Goal: Check status: Check status

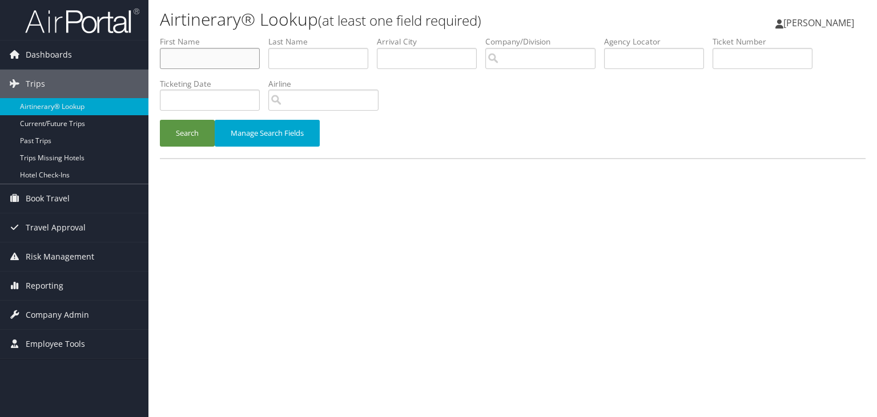
click at [244, 58] on input "text" at bounding box center [210, 58] width 100 height 21
type input "h"
type input "hanna"
click at [160, 120] on button "Search" at bounding box center [187, 133] width 55 height 27
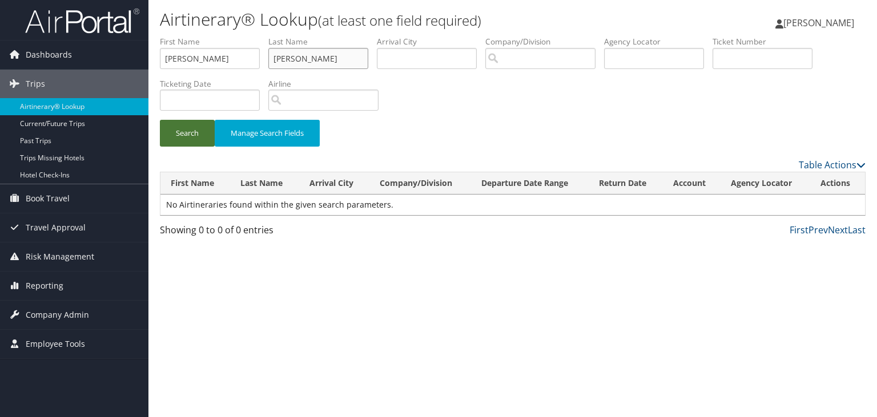
type input "schmillen"
click at [175, 131] on button "Search" at bounding box center [187, 133] width 55 height 27
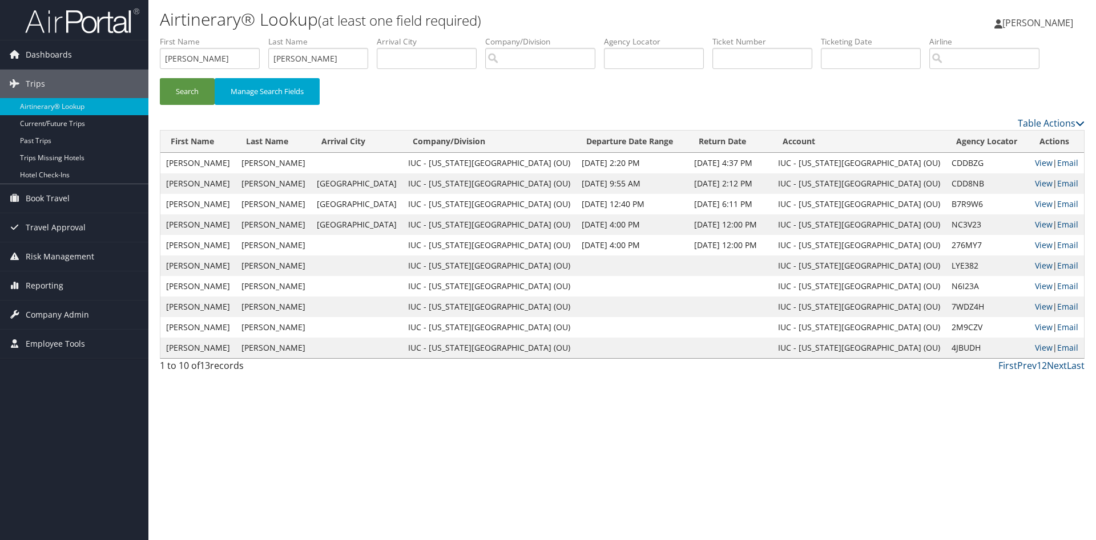
click at [176, 173] on td "HANNA L" at bounding box center [197, 163] width 75 height 21
click at [876, 168] on link "View" at bounding box center [1044, 163] width 18 height 11
click at [876, 189] on link "View" at bounding box center [1044, 183] width 18 height 11
click at [876, 32] on link "[PERSON_NAME]" at bounding box center [1039, 23] width 90 height 34
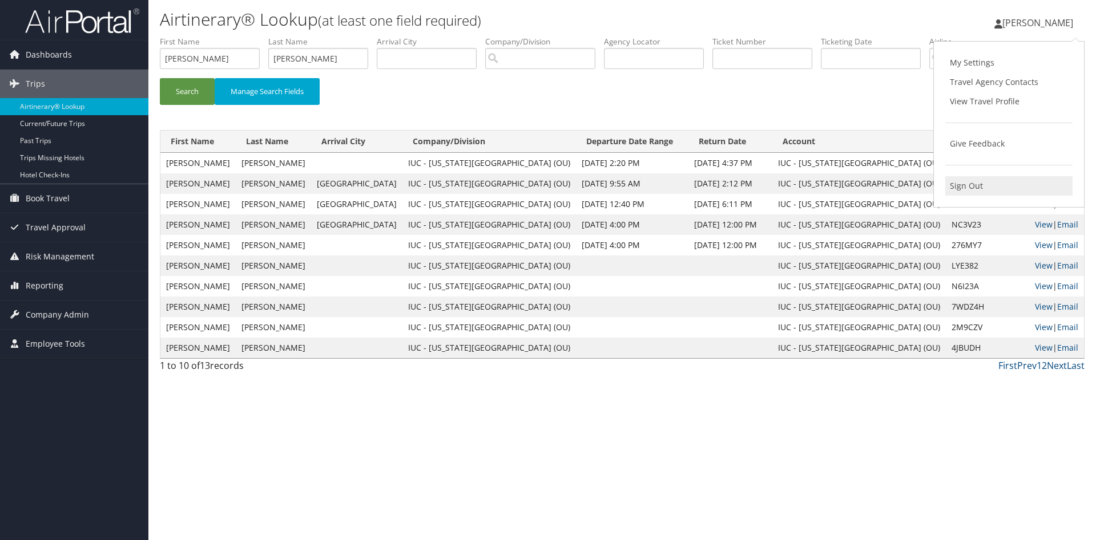
click at [876, 192] on link "Sign Out" at bounding box center [1008, 185] width 127 height 19
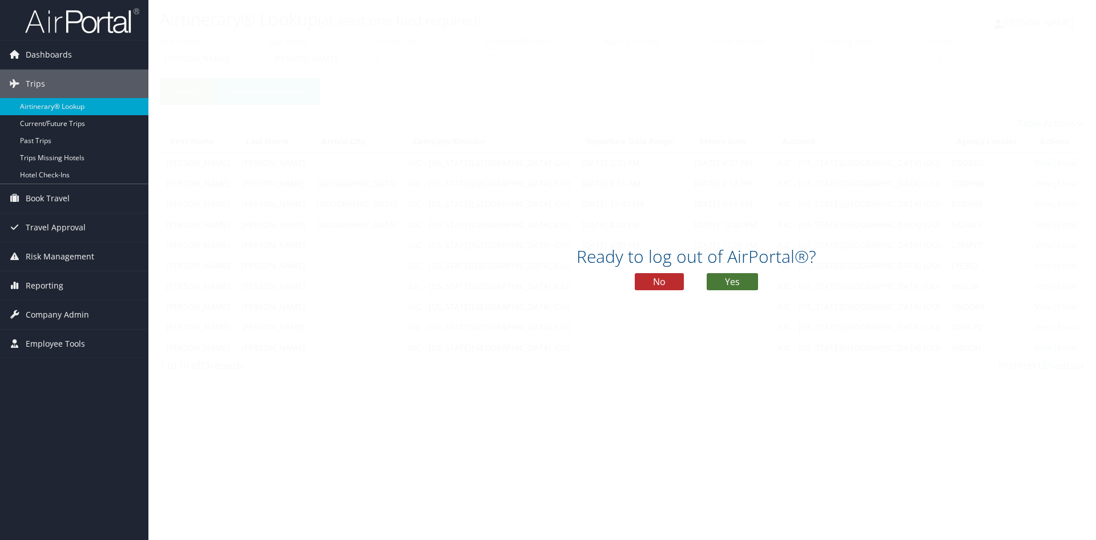
click at [742, 282] on button "Yes" at bounding box center [732, 281] width 51 height 17
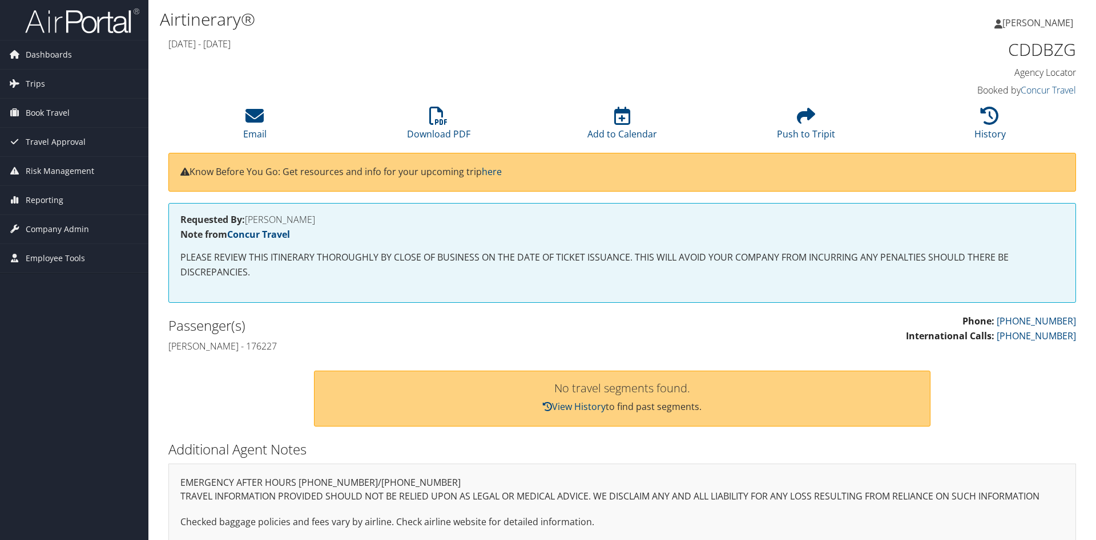
scroll to position [39, 0]
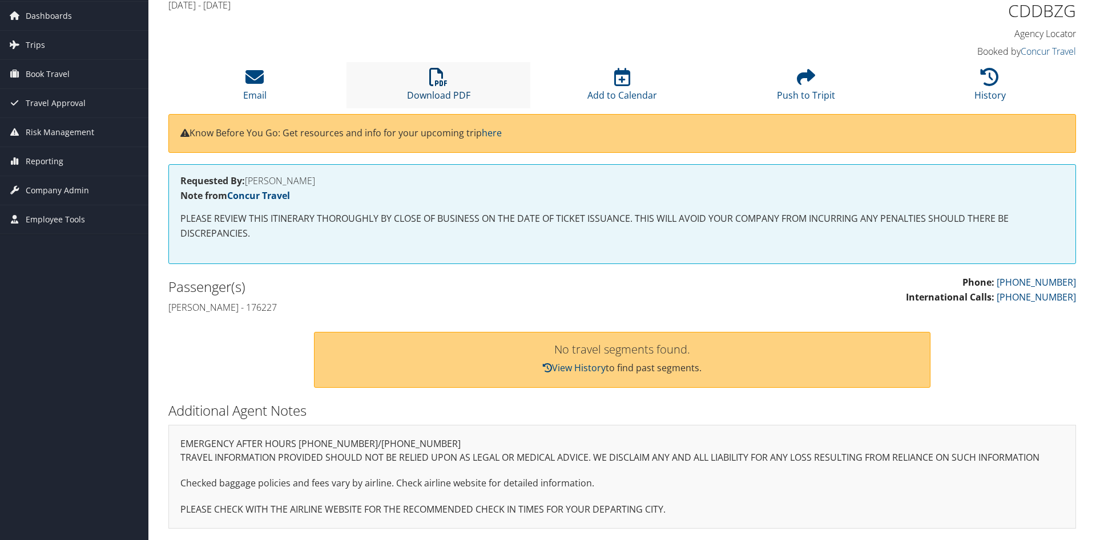
click at [447, 94] on link "Download PDF" at bounding box center [438, 87] width 63 height 27
